Goal: Check status

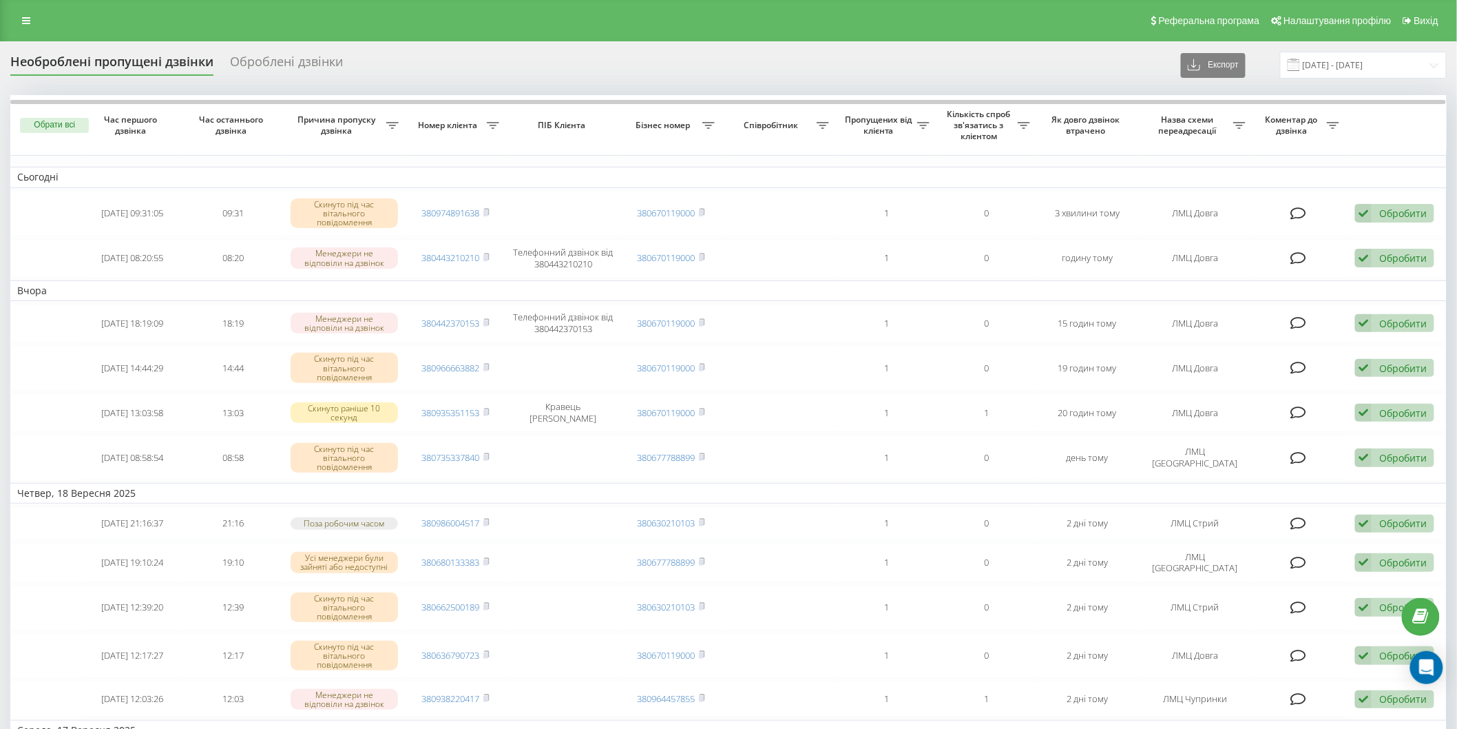
click at [59, 67] on div "Необроблені пропущені дзвінки" at bounding box center [111, 64] width 203 height 21
